Goal: Information Seeking & Learning: Learn about a topic

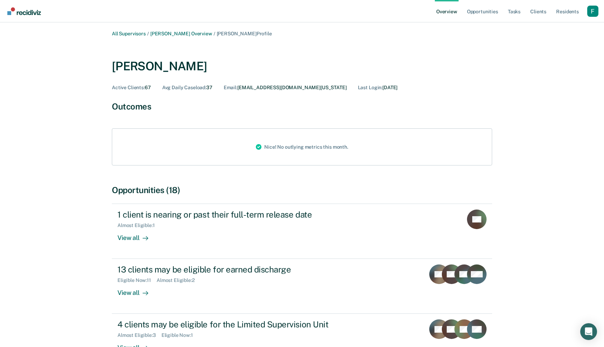
scroll to position [37, 0]
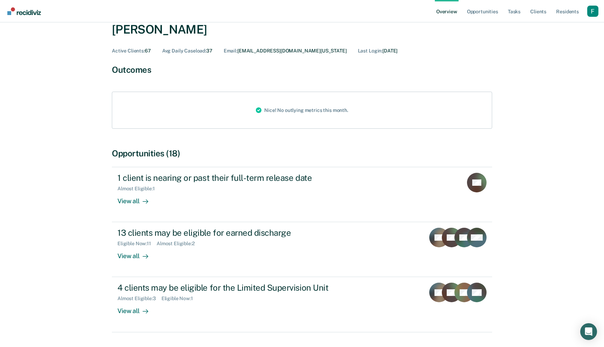
click at [594, 15] on div "Profile dropdown button" at bounding box center [592, 11] width 11 height 11
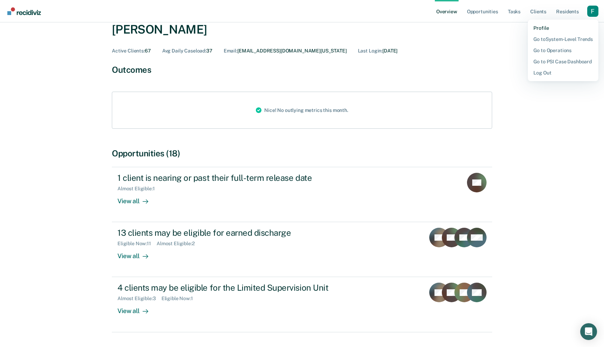
click at [538, 27] on link "Profile" at bounding box center [562, 28] width 59 height 6
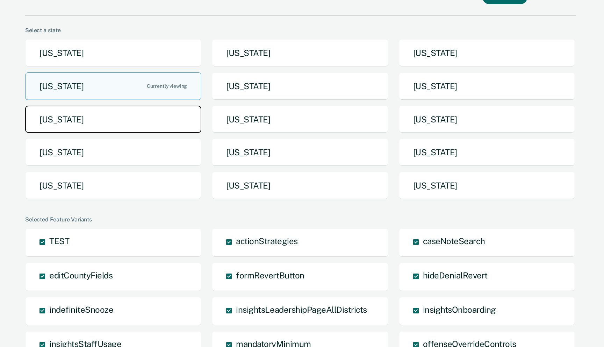
click at [192, 126] on button "[US_STATE]" at bounding box center [113, 119] width 176 height 28
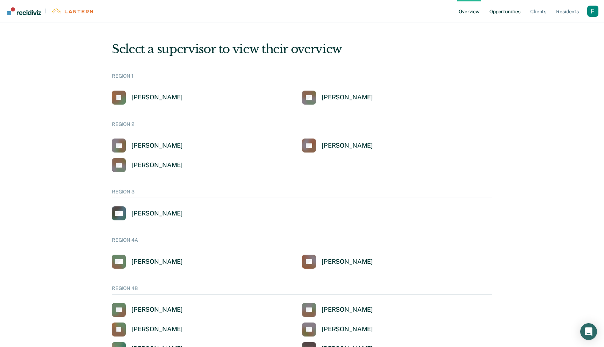
click at [507, 15] on link "Opportunities" at bounding box center [505, 11] width 34 height 22
click at [164, 168] on div "[PERSON_NAME]" at bounding box center [156, 165] width 51 height 8
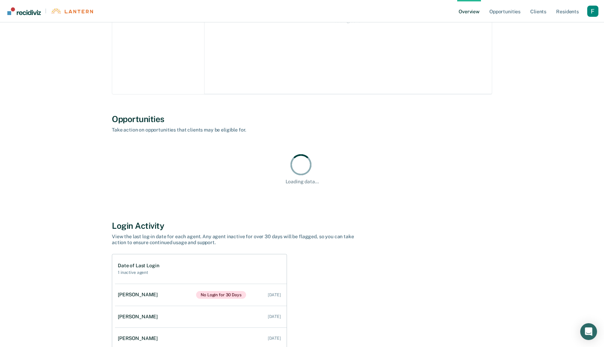
scroll to position [246, 0]
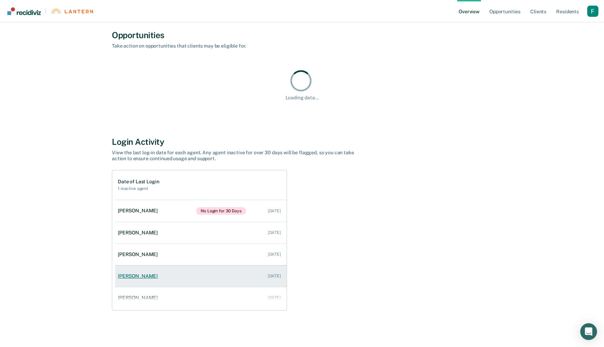
click at [203, 265] on li "[PERSON_NAME] [DATE]" at bounding box center [201, 276] width 172 height 22
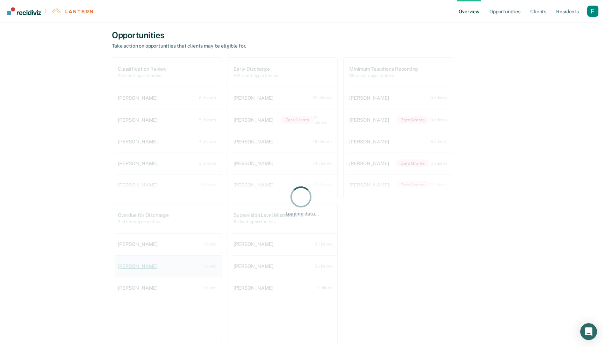
click at [196, 274] on link "[PERSON_NAME] 1 client" at bounding box center [168, 266] width 107 height 20
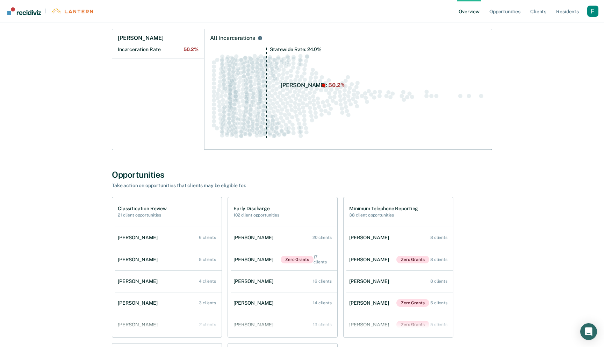
scroll to position [197, 0]
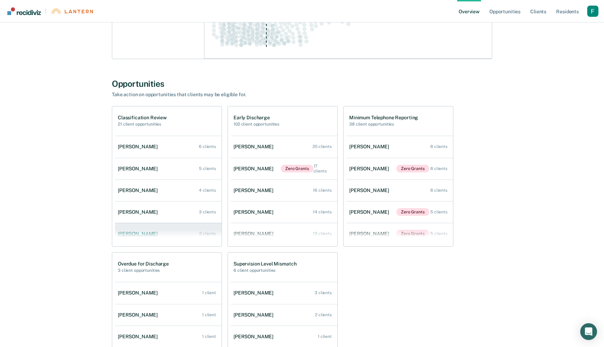
click at [186, 235] on link "[PERSON_NAME] 2 clients" at bounding box center [168, 234] width 107 height 20
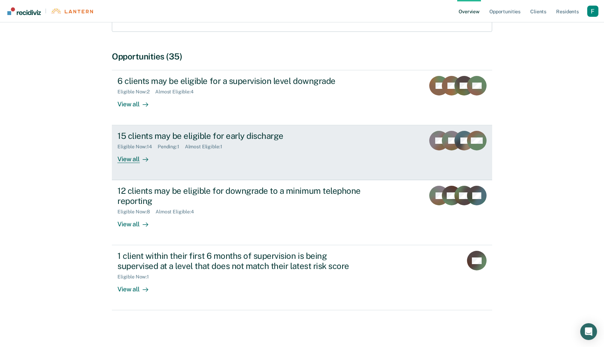
scroll to position [135, 0]
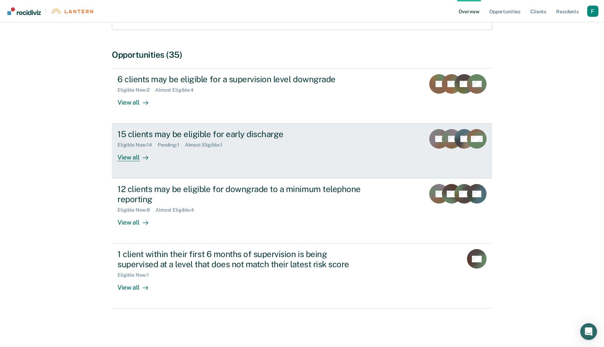
click at [250, 172] on link "15 clients may be eligible for early discharge Eligible Now : 14 Pending : 1 Al…" at bounding box center [302, 150] width 380 height 55
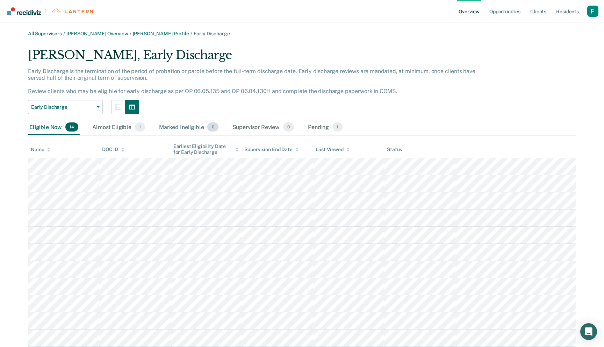
click at [192, 125] on div "Marked Ineligible 0" at bounding box center [189, 126] width 62 height 15
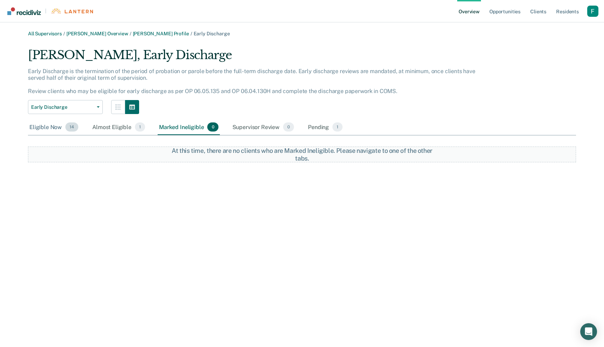
click at [48, 134] on div "Eligible Now 14" at bounding box center [54, 126] width 52 height 15
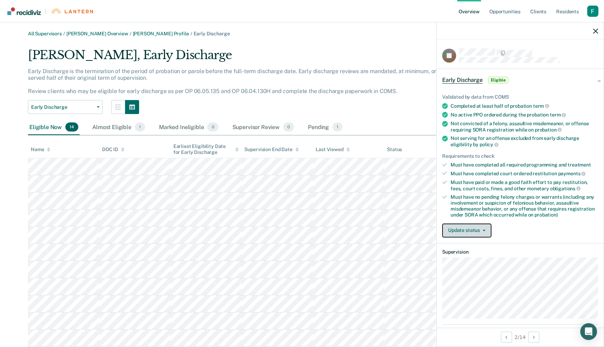
click at [476, 232] on button "Update status" at bounding box center [466, 230] width 49 height 14
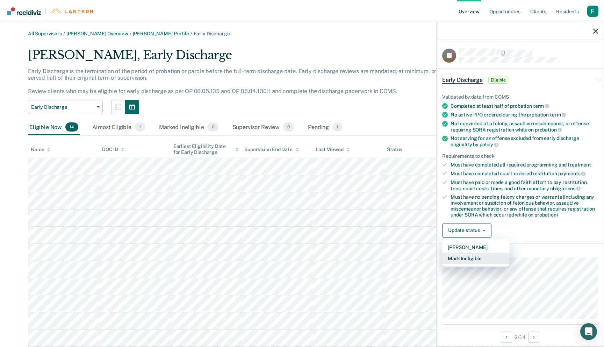
click at [469, 256] on button "Mark Ineligible" at bounding box center [475, 258] width 67 height 11
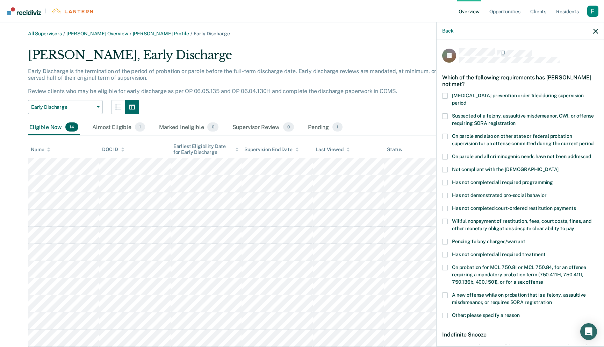
scroll to position [2, 0]
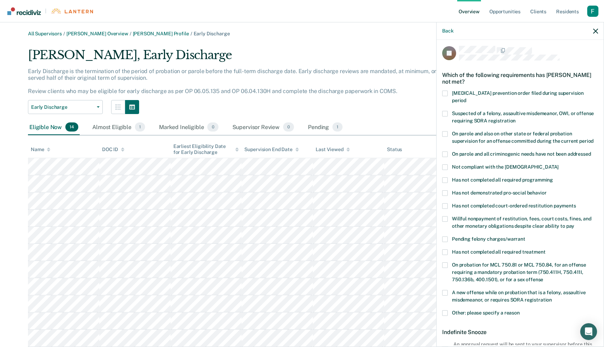
click at [493, 292] on span "A new offense while on probation that is a felony, assaultive misdemeanor, or r…" at bounding box center [518, 295] width 133 height 13
click at [552, 297] on input "A new offense while on probation that is a felony, assaultive misdemeanor, or r…" at bounding box center [552, 297] width 0 height 0
click at [494, 262] on span "On probation for MCL 750.81 or MCL 750.84, for an offense requiring a mandatory…" at bounding box center [519, 272] width 134 height 20
click at [543, 277] on input "On probation for MCL 750.81 or MCL 750.84, for an offense requiring a mandatory…" at bounding box center [543, 277] width 0 height 0
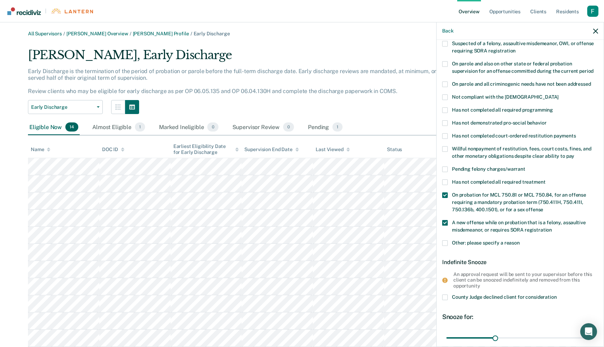
scroll to position [130, 0]
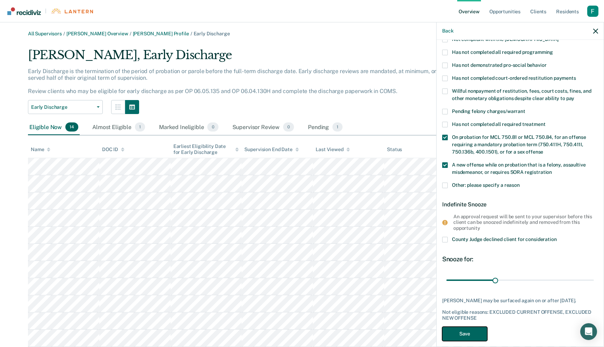
click at [473, 330] on button "Save" at bounding box center [464, 333] width 45 height 14
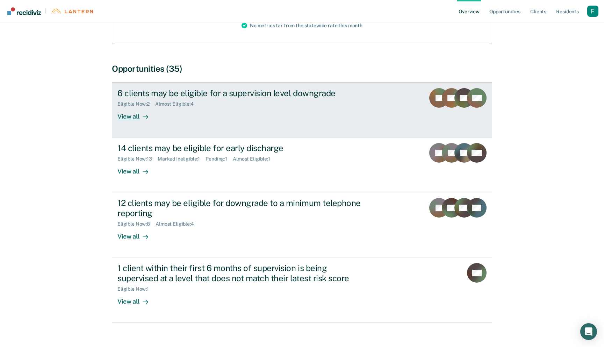
scroll to position [139, 0]
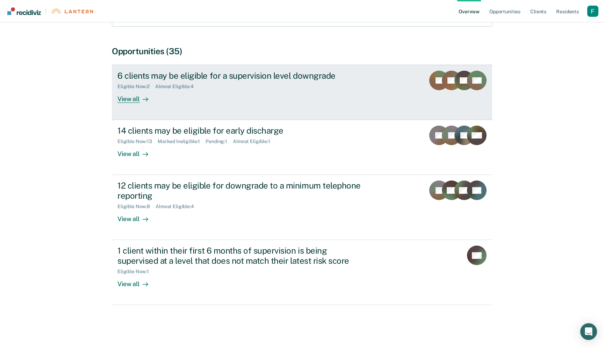
click at [263, 87] on div "Eligible Now : 2 Almost Eligible : 4" at bounding box center [239, 85] width 245 height 9
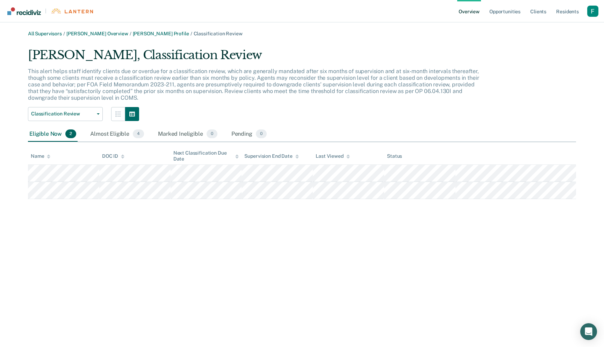
scroll to position [139, 0]
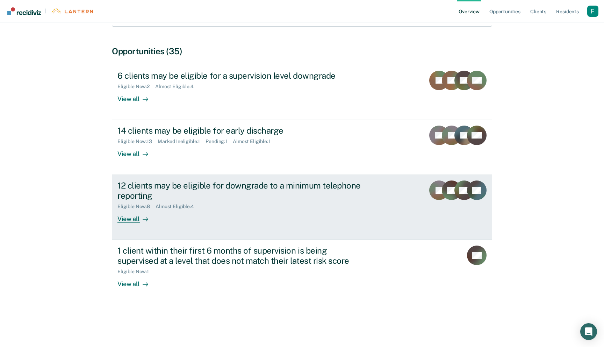
click at [265, 199] on div "12 clients may be eligible for downgrade to a minimum telephone reporting" at bounding box center [239, 190] width 245 height 20
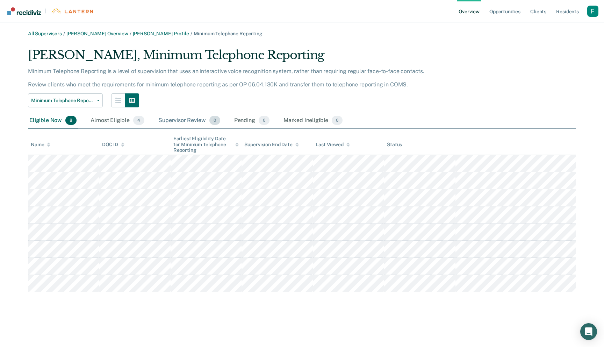
click at [210, 123] on span "0" at bounding box center [214, 120] width 11 height 9
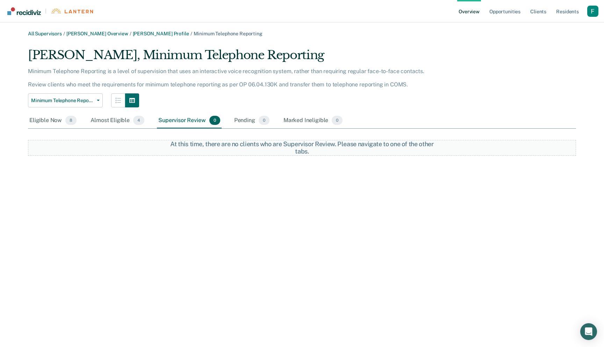
scroll to position [139, 0]
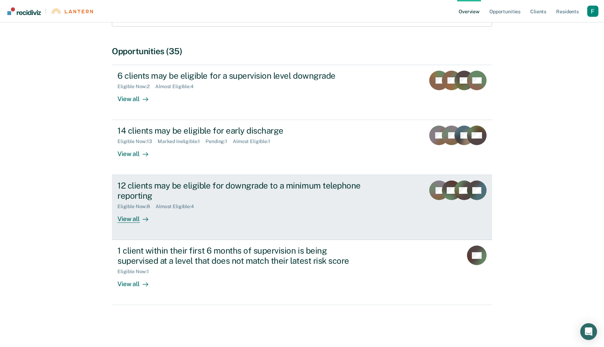
click at [247, 212] on div "12 clients may be eligible for downgrade to a minimum telephone reporting Eligi…" at bounding box center [248, 201] width 262 height 42
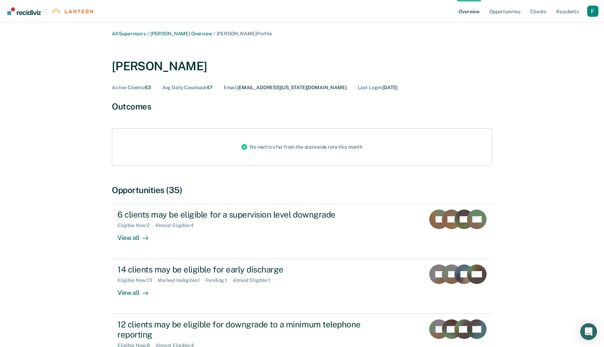
scroll to position [139, 0]
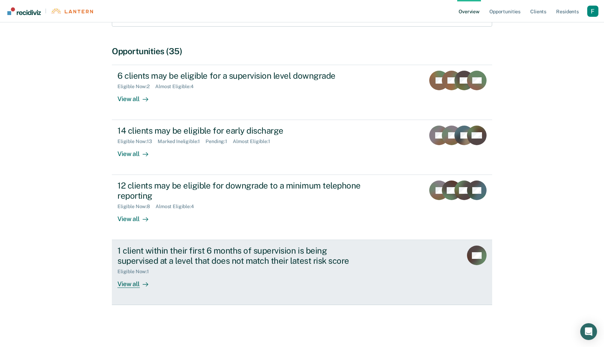
click at [250, 275] on div "1 client within their first 6 months of supervision is being supervised at a le…" at bounding box center [248, 266] width 262 height 42
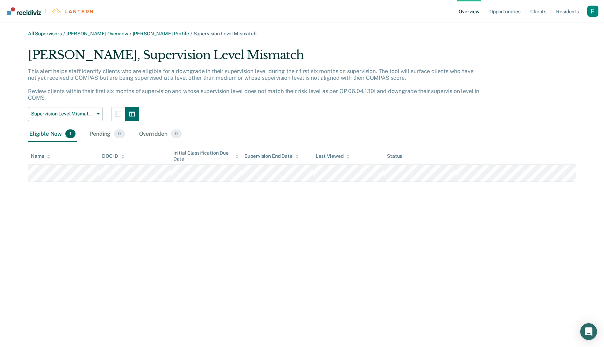
scroll to position [139, 0]
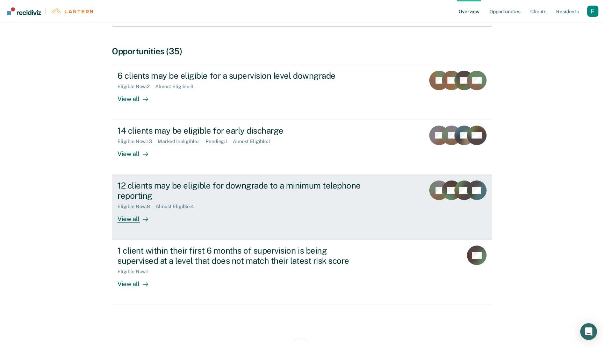
click at [271, 205] on div "Eligible Now : 8 Almost Eligible : 4" at bounding box center [239, 205] width 245 height 9
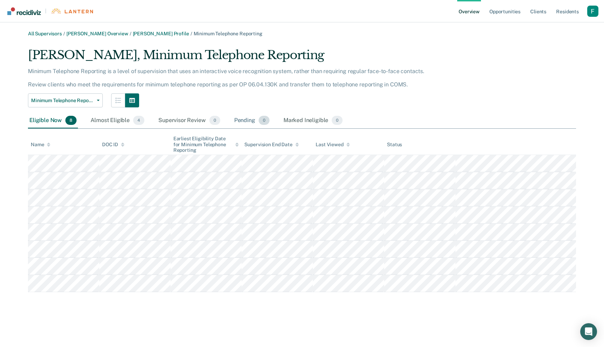
click at [242, 125] on div "Pending 0" at bounding box center [252, 120] width 38 height 15
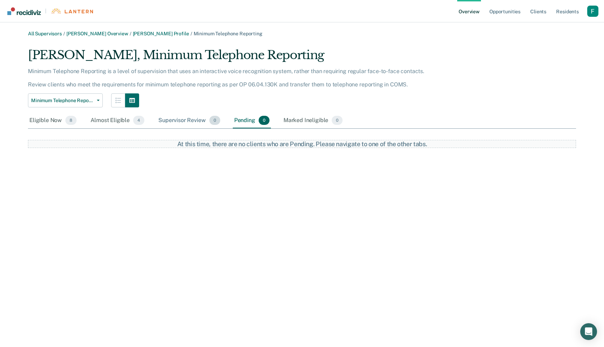
click at [198, 121] on div "Supervisor Review 0" at bounding box center [189, 120] width 65 height 15
click at [256, 123] on div "Pending 0" at bounding box center [252, 120] width 38 height 15
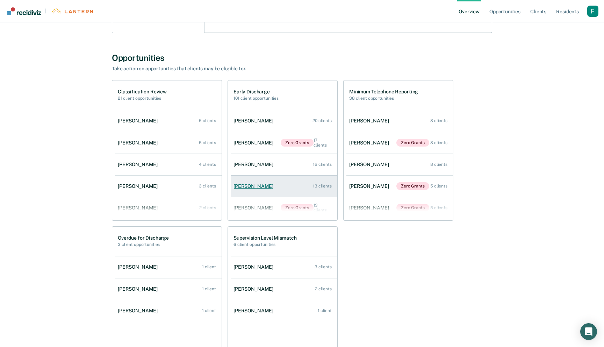
scroll to position [202, 0]
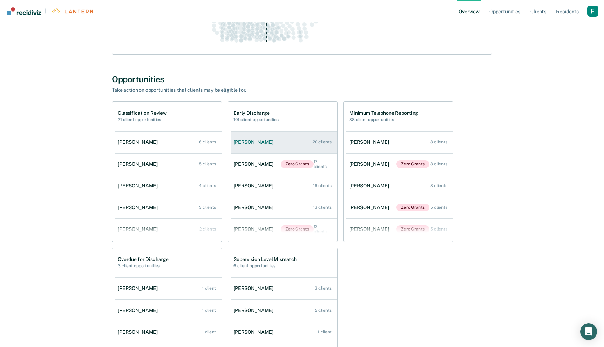
click at [255, 143] on div "[PERSON_NAME]" at bounding box center [254, 142] width 43 height 6
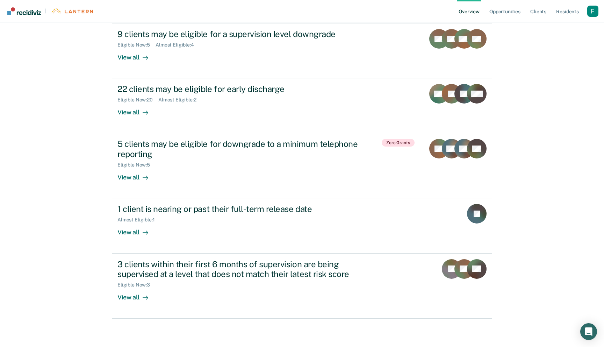
scroll to position [194, 0]
